Goal: Find specific page/section: Find specific page/section

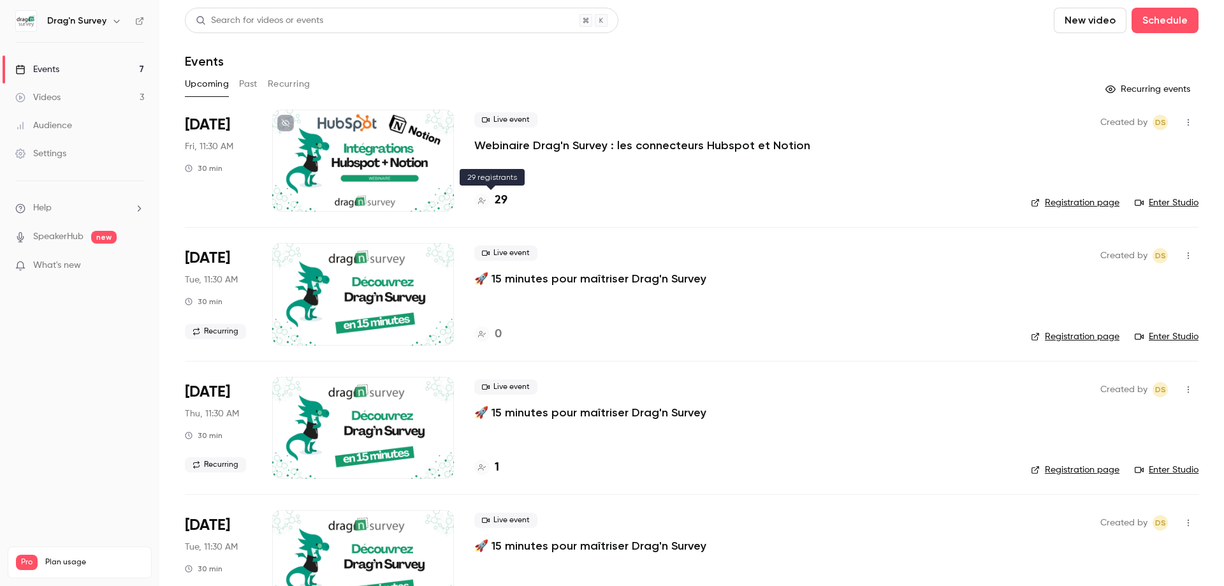
click at [503, 201] on h4 "29" at bounding box center [501, 200] width 13 height 17
